Goal: Task Accomplishment & Management: Use online tool/utility

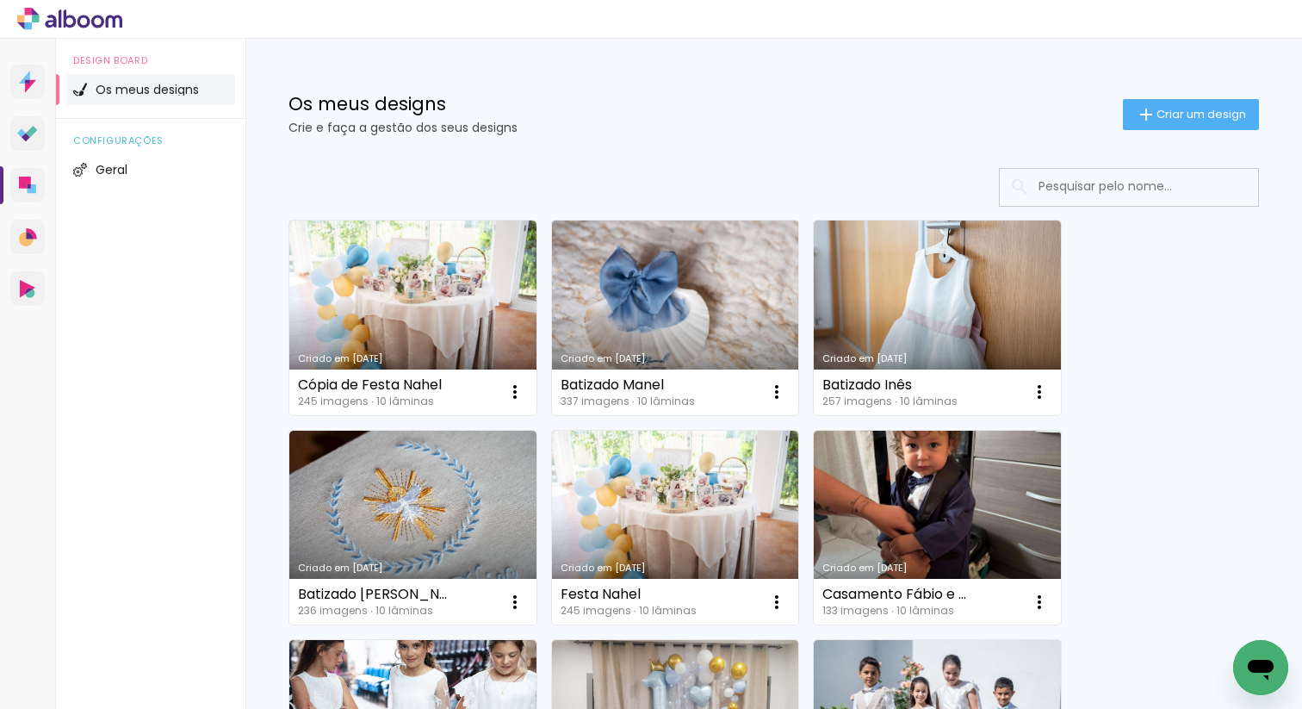
click at [666, 311] on link "[PERSON_NAME] [DATE]" at bounding box center [675, 317] width 247 height 195
